Goal: Register for event/course

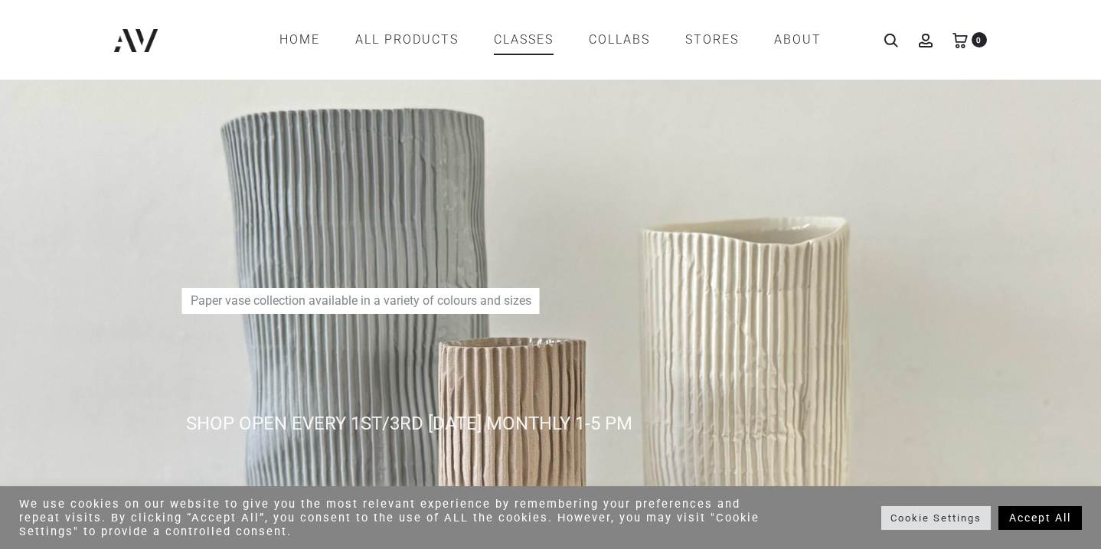
click at [532, 34] on link "CLASSES" at bounding box center [524, 40] width 60 height 26
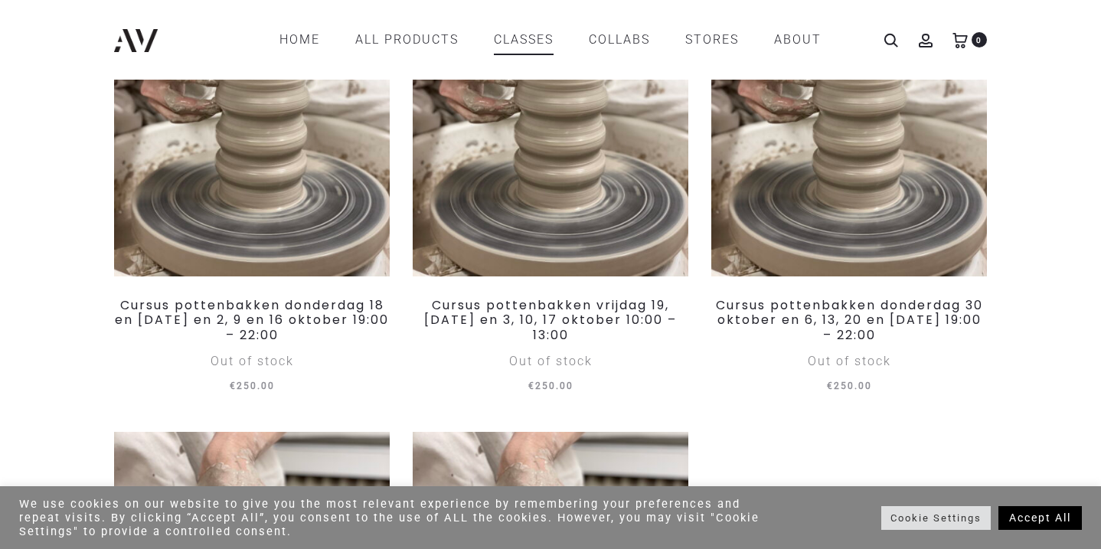
scroll to position [328, 0]
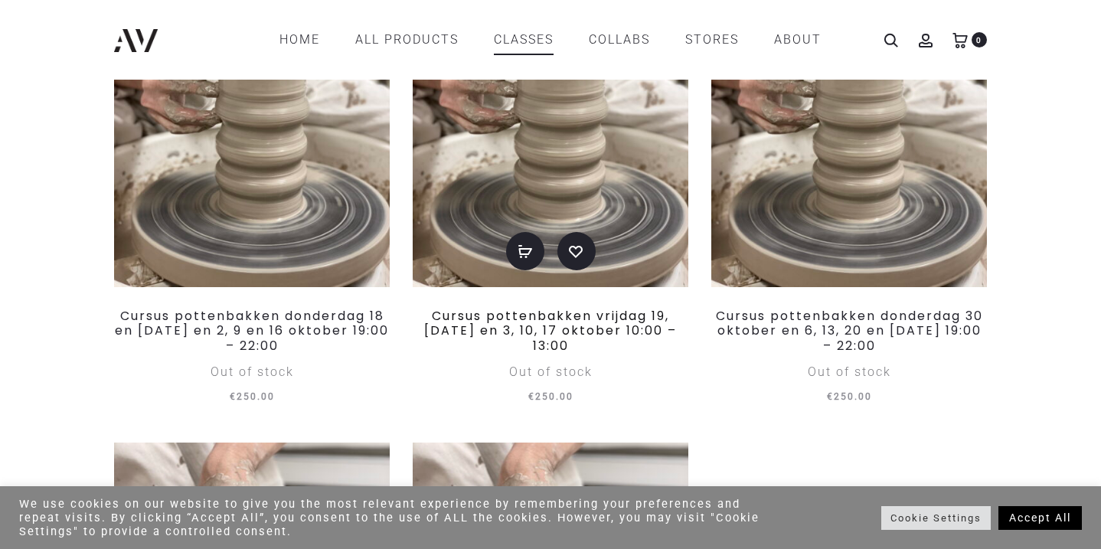
click at [470, 341] on link "Cursus pottenbakken vrijdag 19, 26 september en 3, 10, 17 oktober 10:00 – 13:00" at bounding box center [550, 330] width 253 height 47
click at [315, 192] on img at bounding box center [252, 123] width 276 height 328
click at [873, 227] on img at bounding box center [849, 123] width 276 height 328
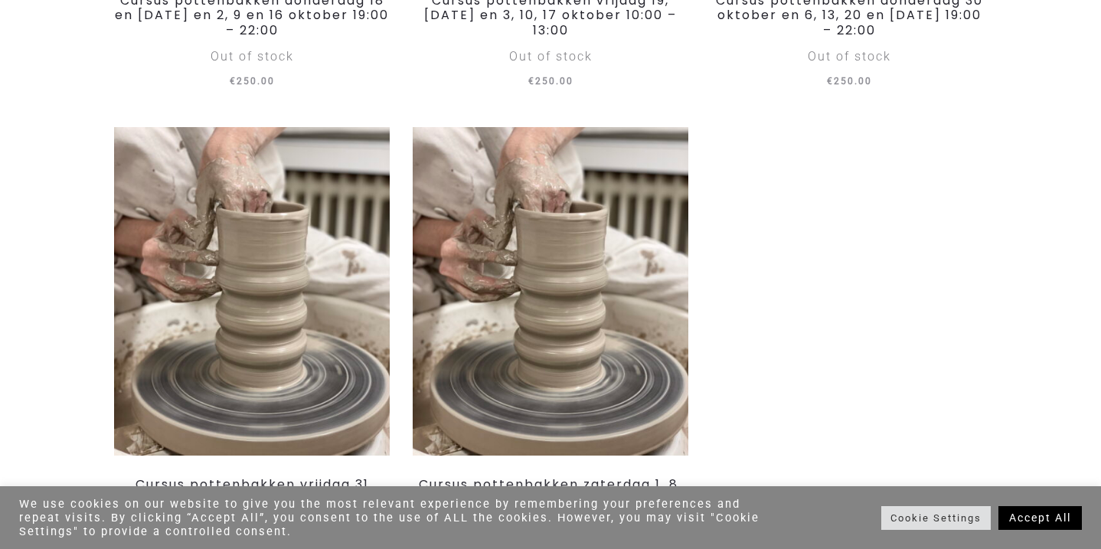
scroll to position [657, 0]
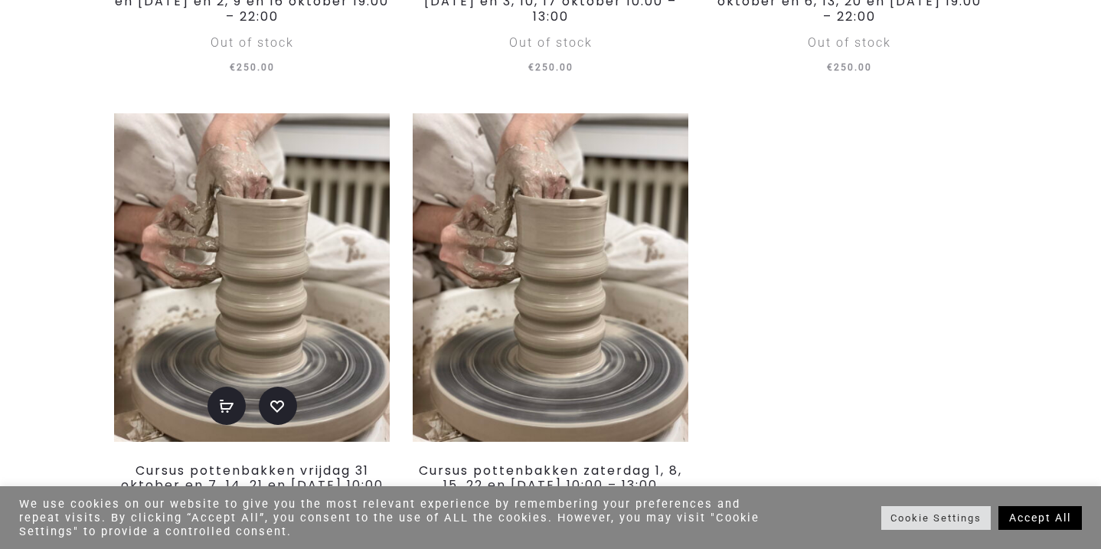
click at [247, 285] on img at bounding box center [252, 277] width 276 height 328
click at [535, 219] on img at bounding box center [551, 277] width 276 height 328
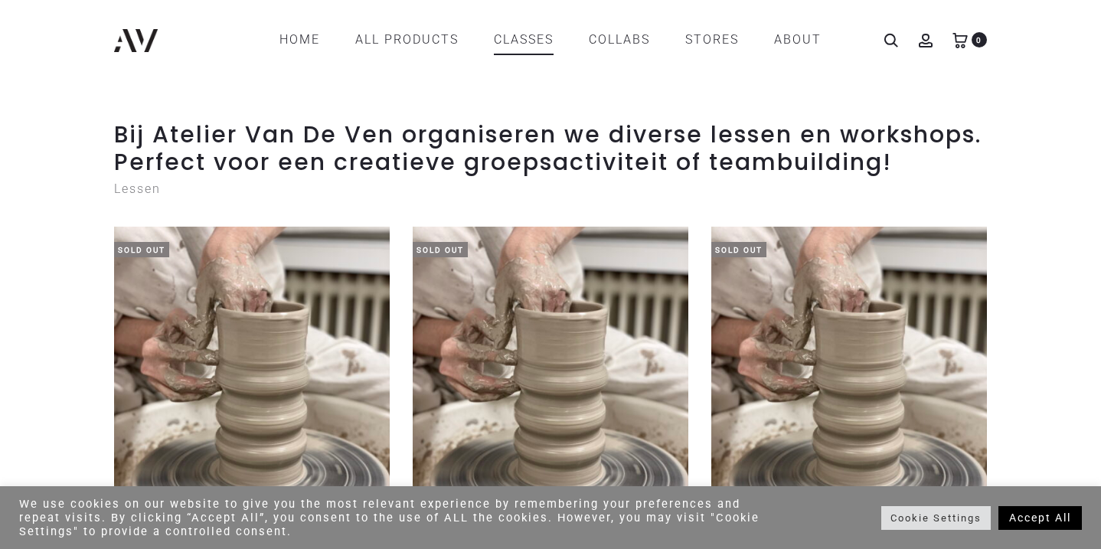
scroll to position [0, 0]
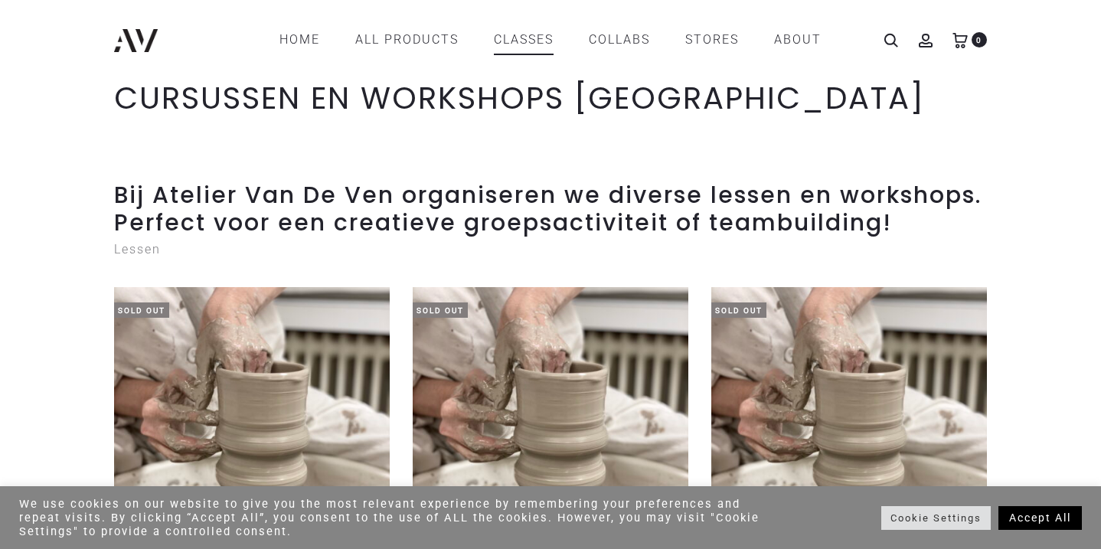
click at [119, 47] on img at bounding box center [136, 40] width 44 height 23
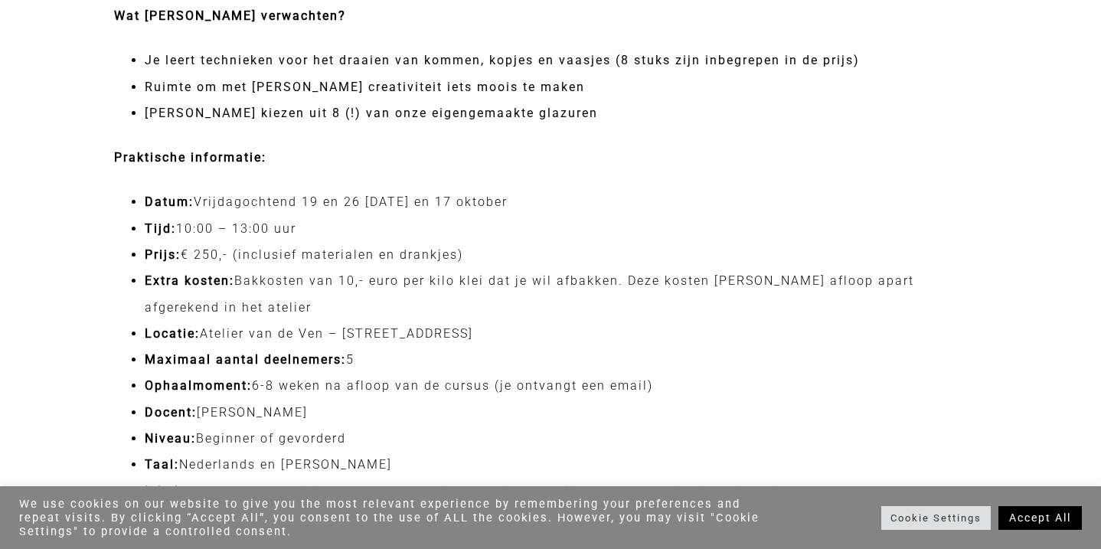
scroll to position [1297, 0]
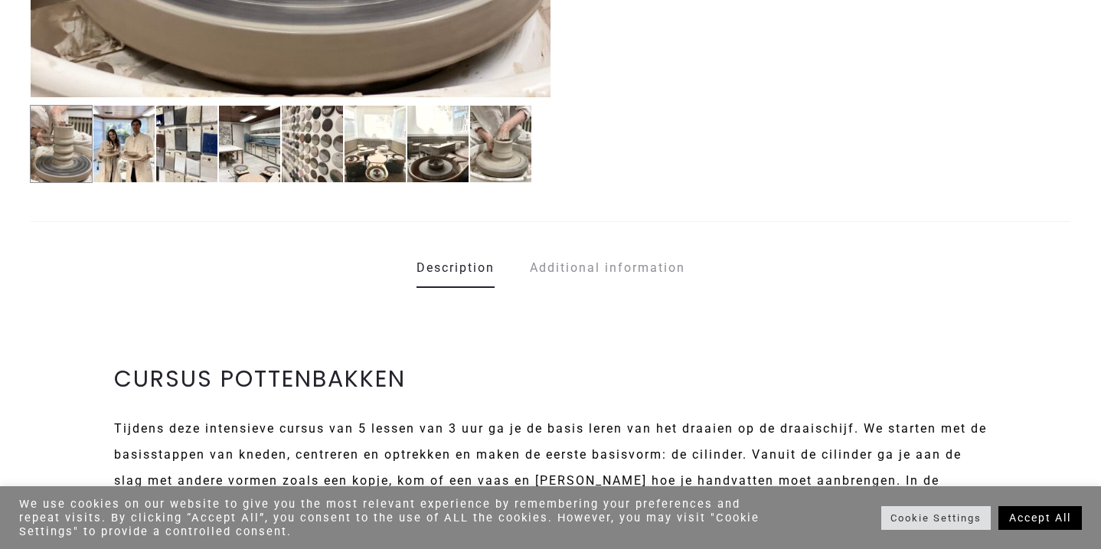
scroll to position [737, 0]
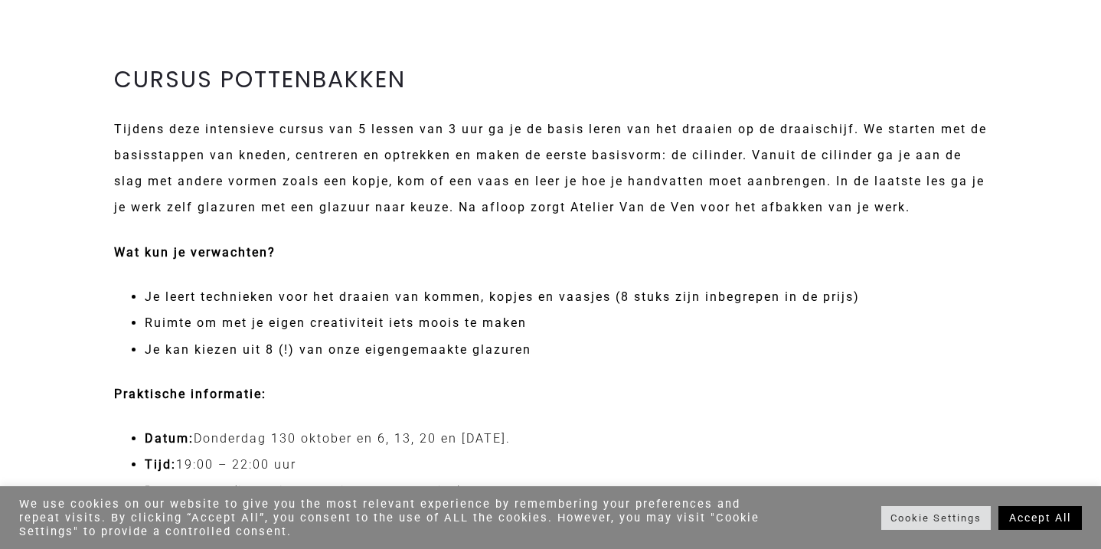
scroll to position [1046, 0]
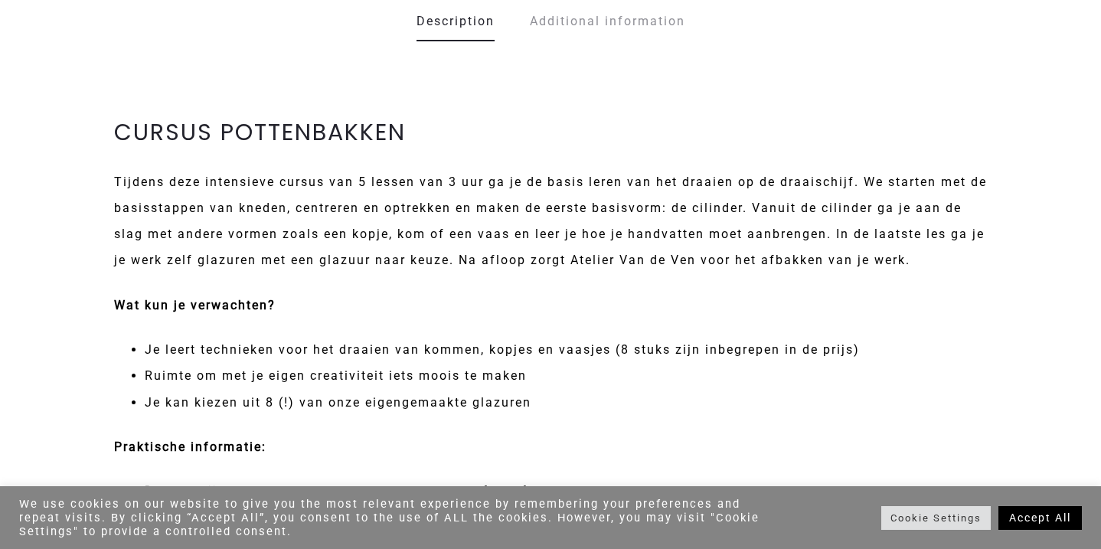
scroll to position [981, 0]
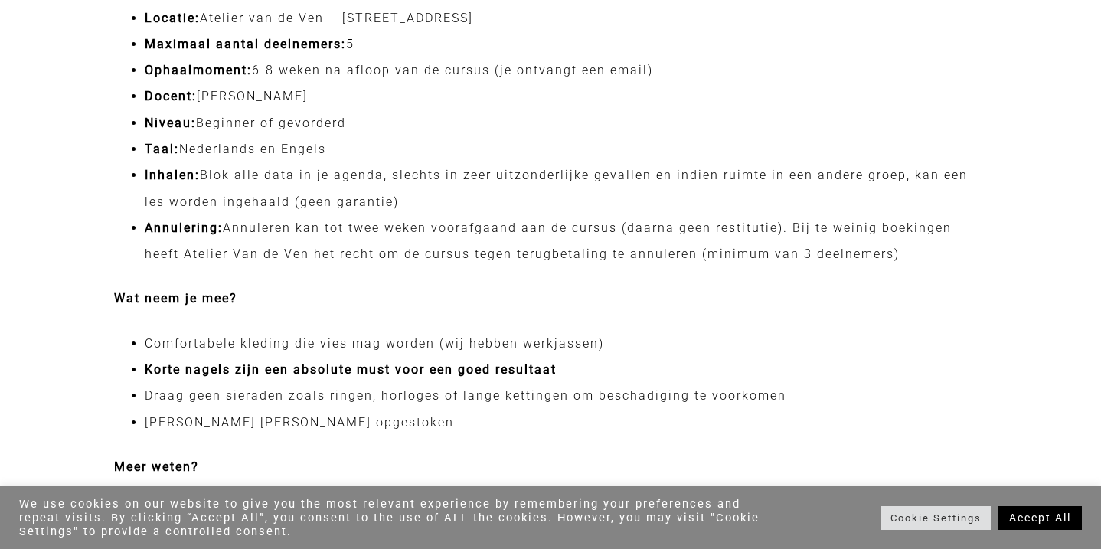
scroll to position [1588, 0]
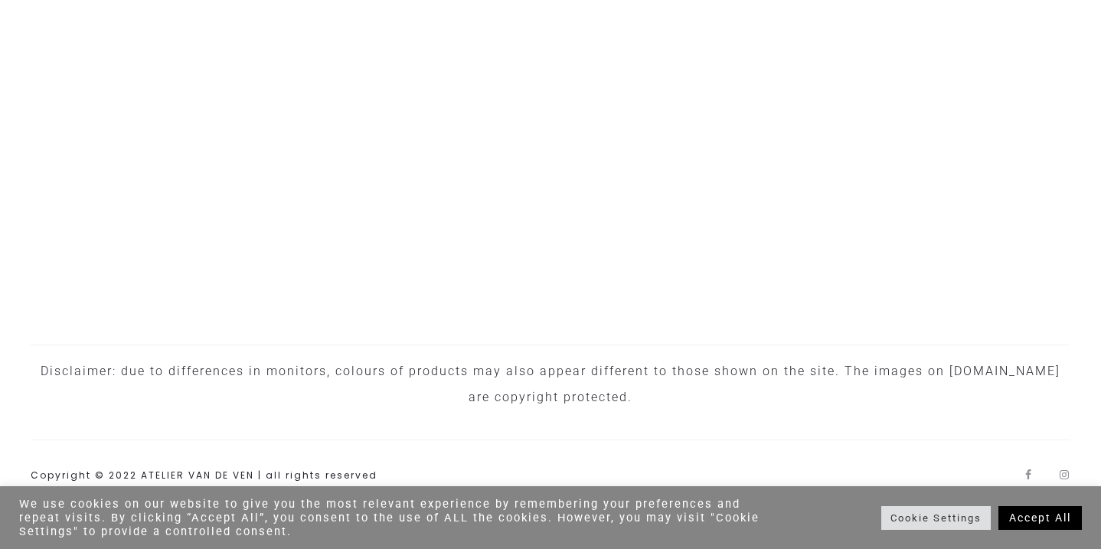
scroll to position [5039, 0]
